Goal: Task Accomplishment & Management: Manage account settings

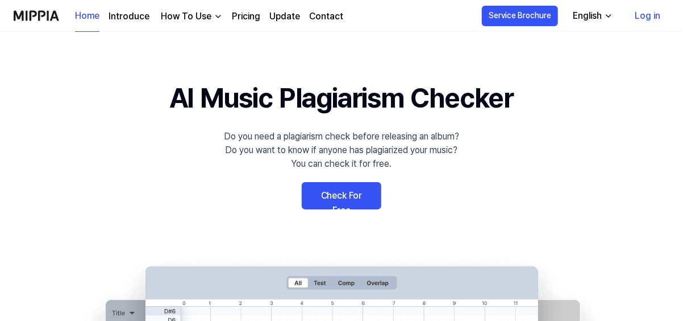
click at [609, 14] on icon "button" at bounding box center [608, 15] width 9 height 9
click at [553, 46] on link "English" at bounding box center [561, 45] width 109 height 23
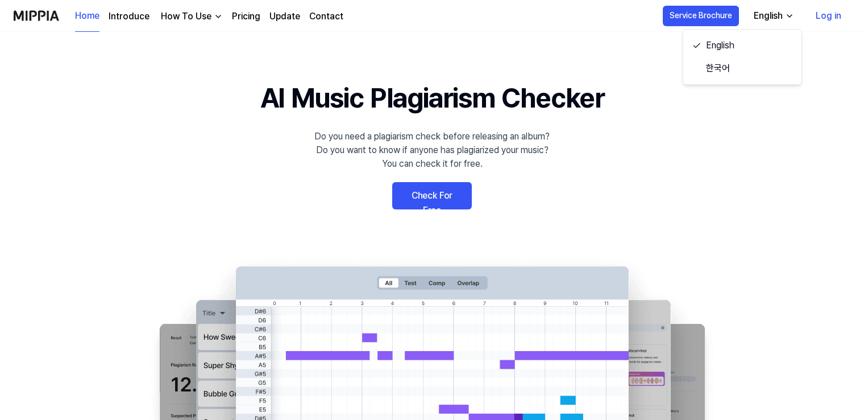
click at [683, 15] on link "Log in" at bounding box center [829, 16] width 44 height 32
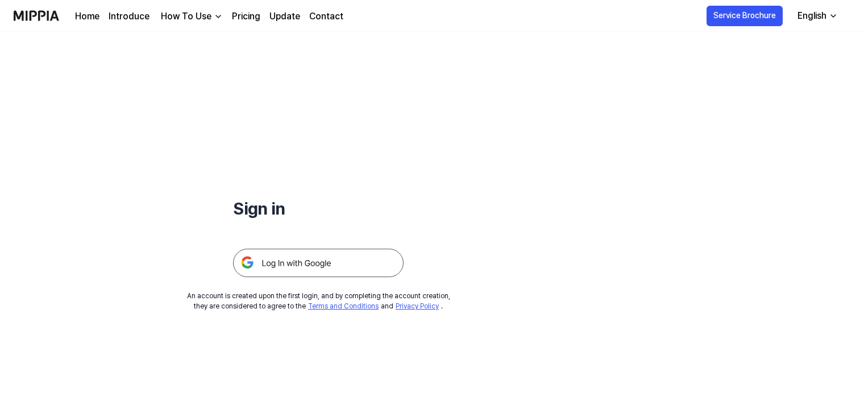
click at [318, 261] on img at bounding box center [318, 262] width 171 height 28
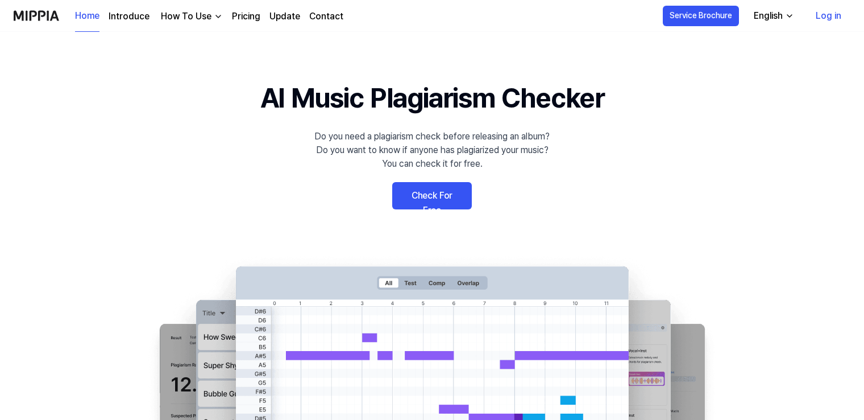
click at [821, 15] on link "Log in" at bounding box center [829, 16] width 44 height 32
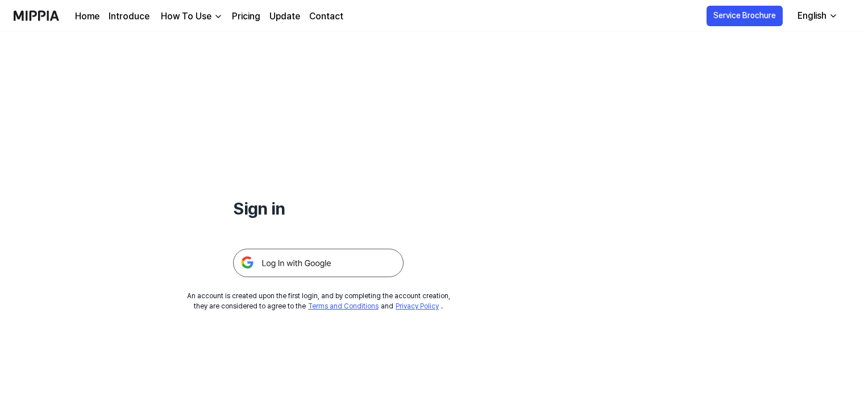
click at [298, 260] on img at bounding box center [318, 262] width 171 height 28
